Goal: Book appointment/travel/reservation

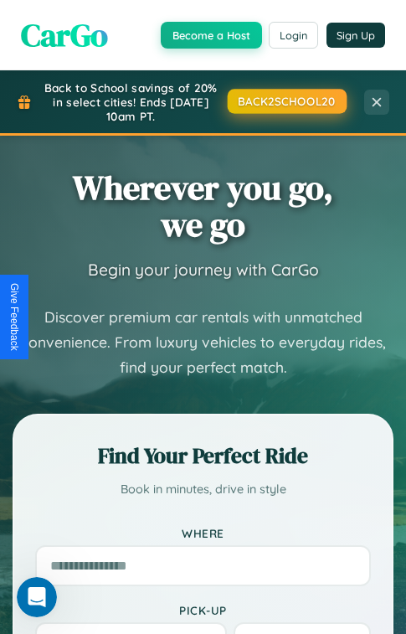
click at [286, 101] on button "BACK2SCHOOL20" at bounding box center [286, 101] width 119 height 24
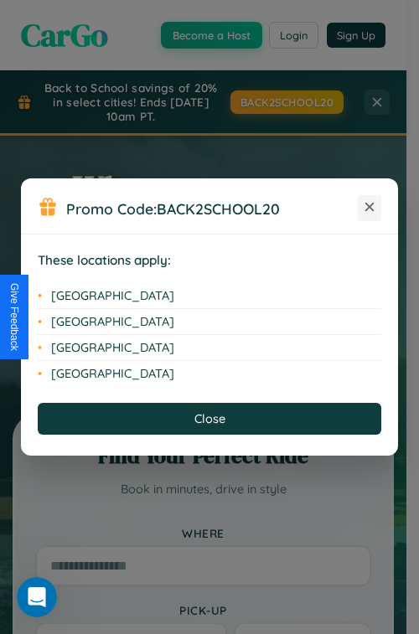
click at [370, 208] on icon at bounding box center [369, 207] width 9 height 9
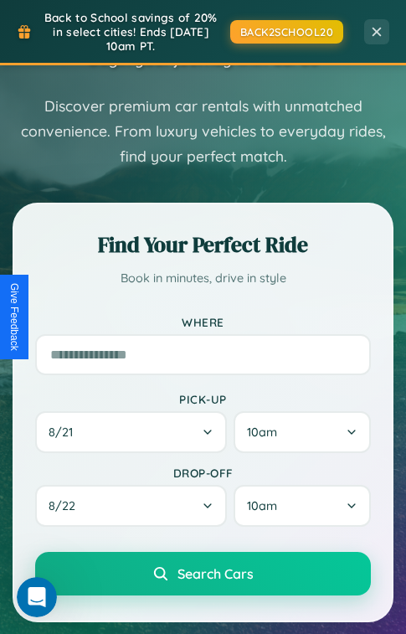
scroll to position [1015, 0]
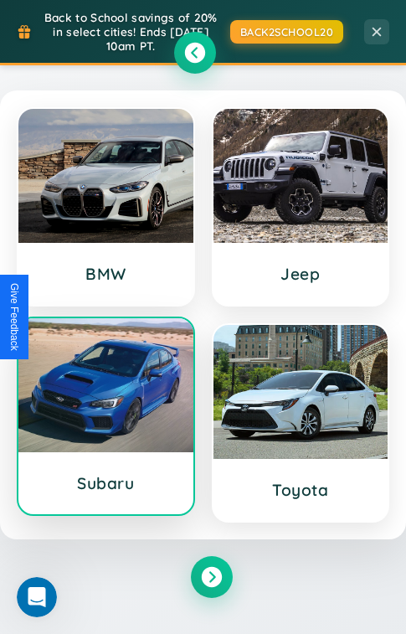
click at [106, 418] on div at bounding box center [105, 385] width 175 height 134
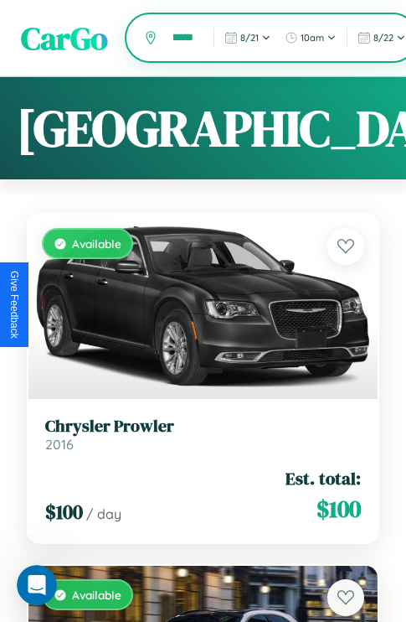
scroll to position [0, 33]
type input "*********"
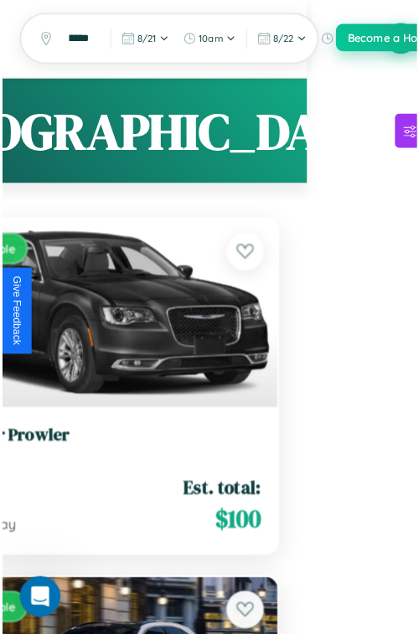
scroll to position [0, 0]
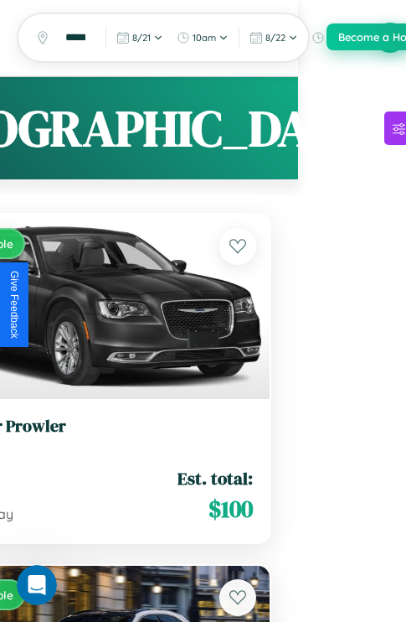
click at [391, 38] on button "Become a Host" at bounding box center [377, 36] width 101 height 27
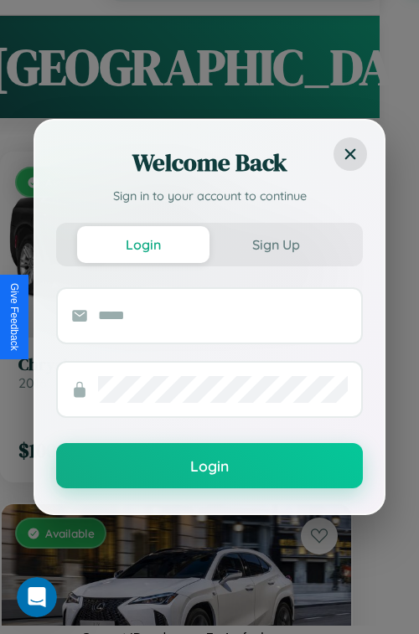
scroll to position [0, 27]
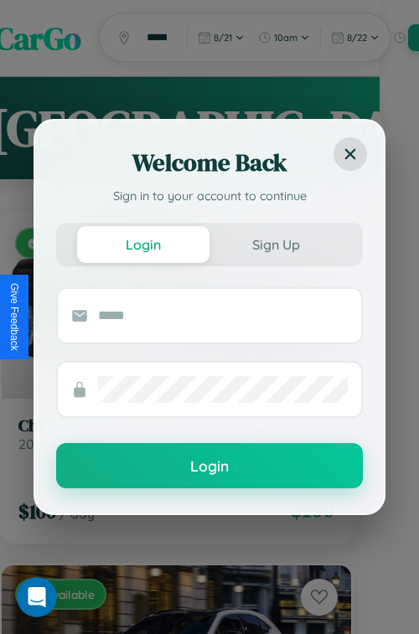
click at [327, 128] on div "Welcome Back Sign in to your account to continue" at bounding box center [209, 172] width 349 height 102
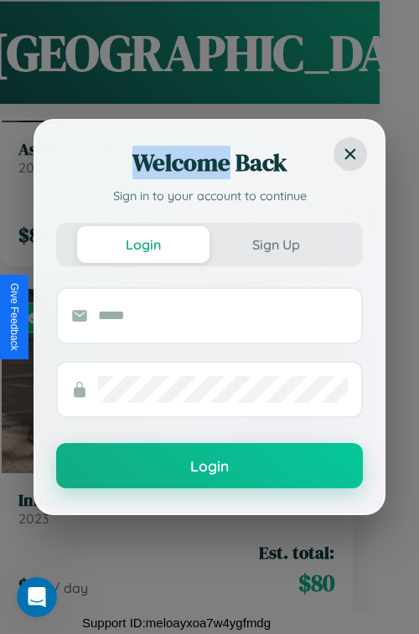
scroll to position [42079, 0]
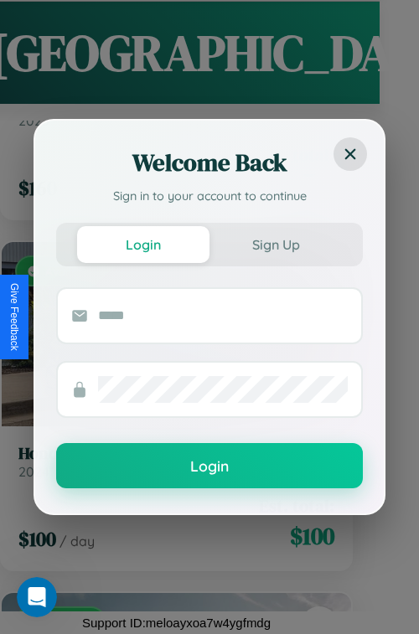
click at [170, 422] on form "Login" at bounding box center [209, 387] width 307 height 201
